Goal: Information Seeking & Learning: Learn about a topic

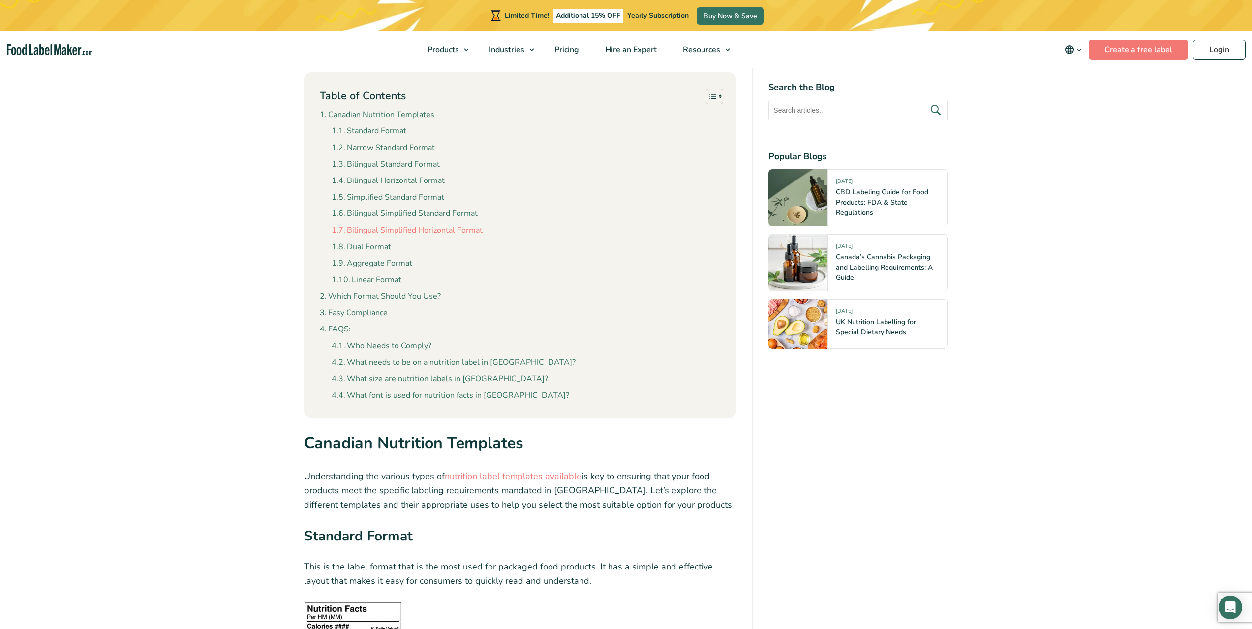
scroll to position [820, 0]
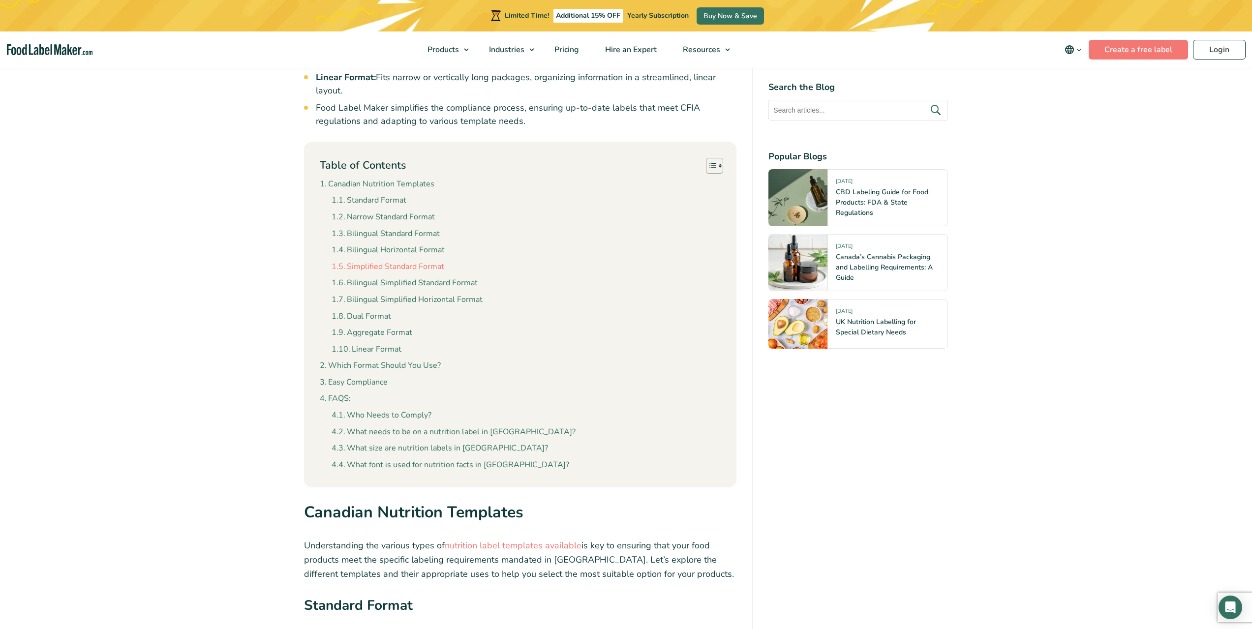
click at [379, 261] on link "Simplified Standard Format" at bounding box center [388, 267] width 113 height 13
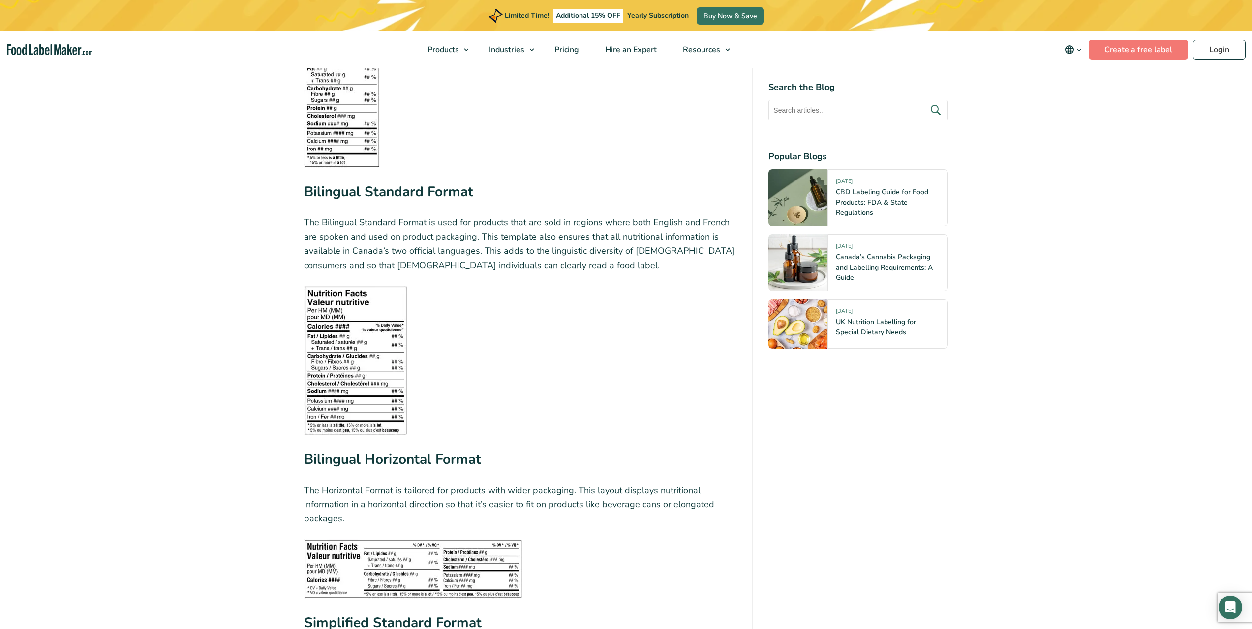
scroll to position [1526, 0]
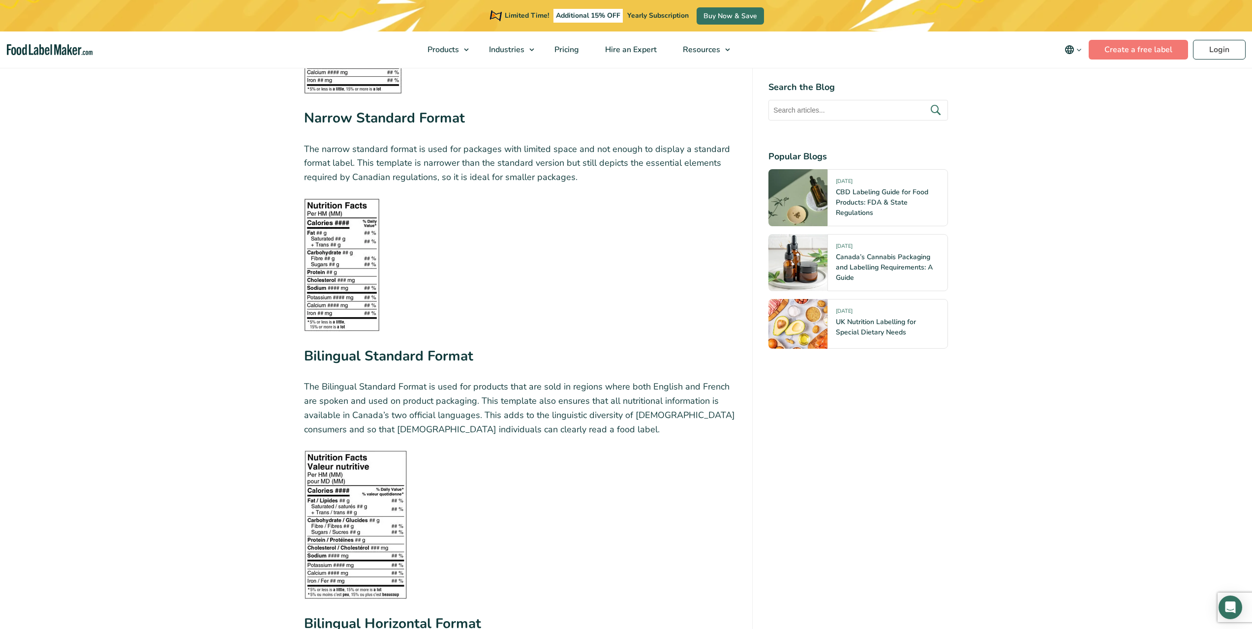
drag, startPoint x: 417, startPoint y: 341, endPoint x: 269, endPoint y: 346, distance: 148.7
drag, startPoint x: 462, startPoint y: 344, endPoint x: 299, endPoint y: 350, distance: 162.5
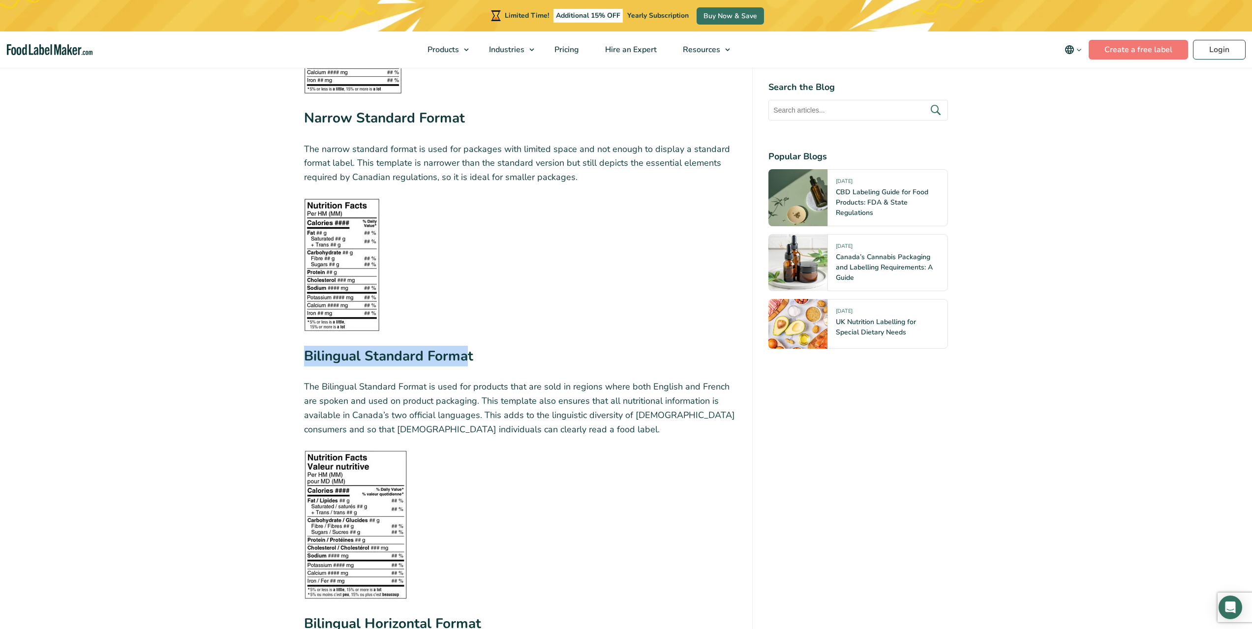
drag, startPoint x: 482, startPoint y: 336, endPoint x: 305, endPoint y: 341, distance: 176.7
click at [305, 346] on h3 "Bilingual Standard Format" at bounding box center [520, 359] width 433 height 26
copy strong "Bilingual Standard Format"
